Goal: Navigation & Orientation: Find specific page/section

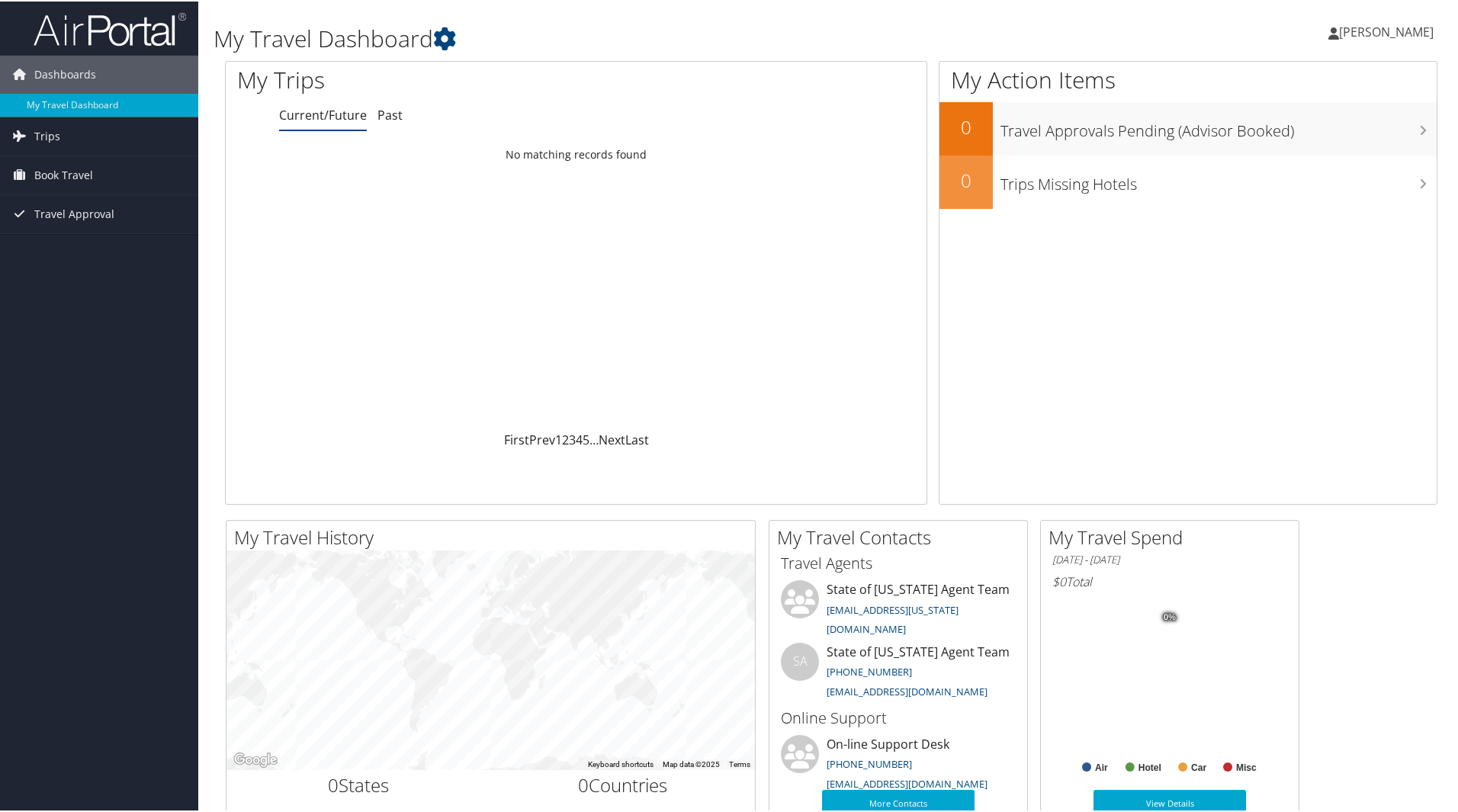
click at [1390, 31] on span "[PERSON_NAME]" at bounding box center [1385, 30] width 94 height 17
click at [1306, 135] on link "View Travel Profile" at bounding box center [1345, 135] width 170 height 26
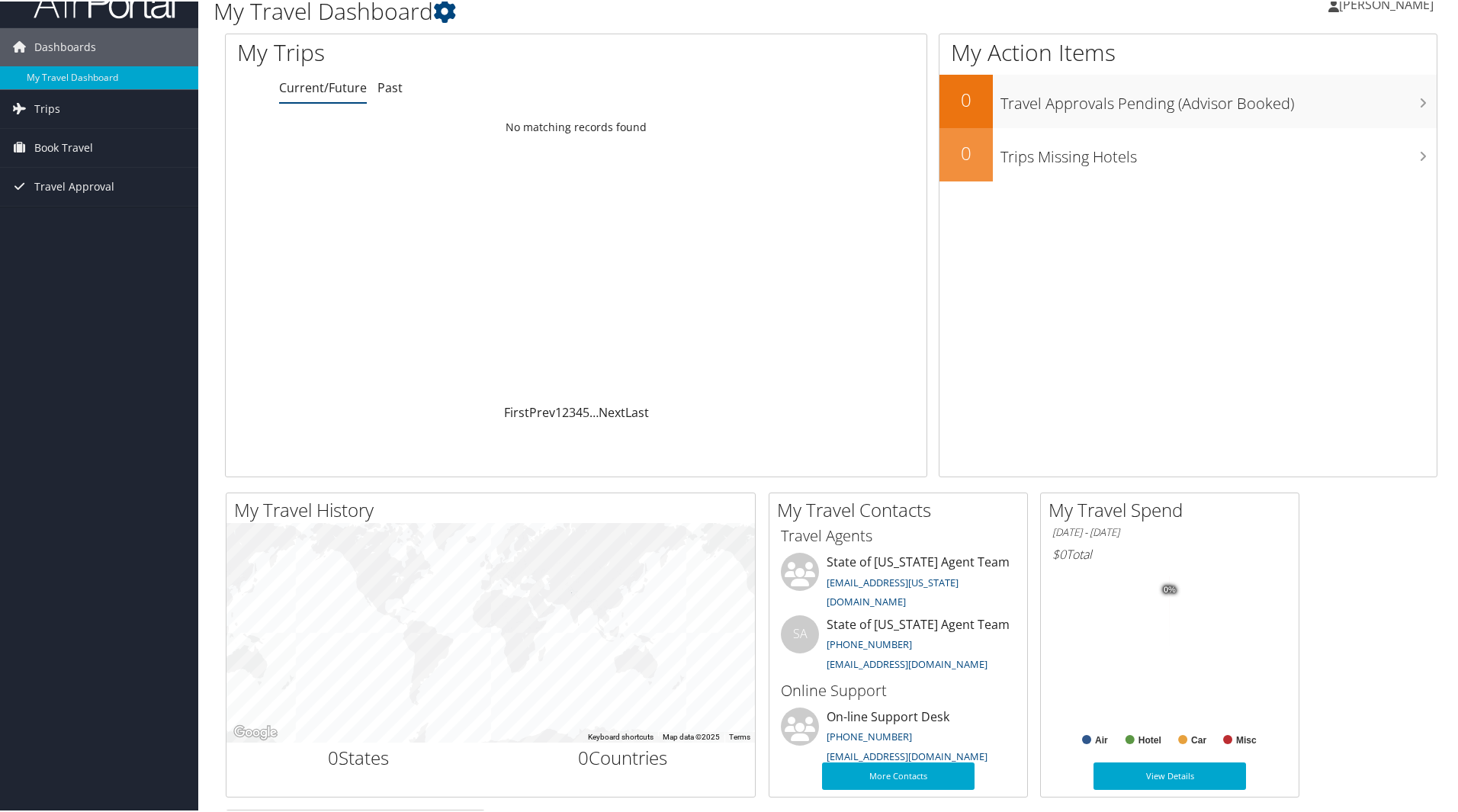
scroll to position [25, 0]
